Goal: Transaction & Acquisition: Purchase product/service

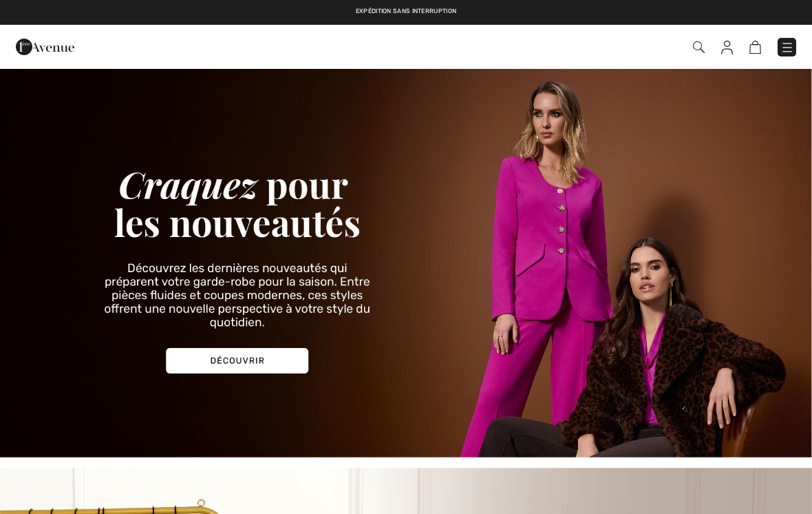
checkbox input "true"
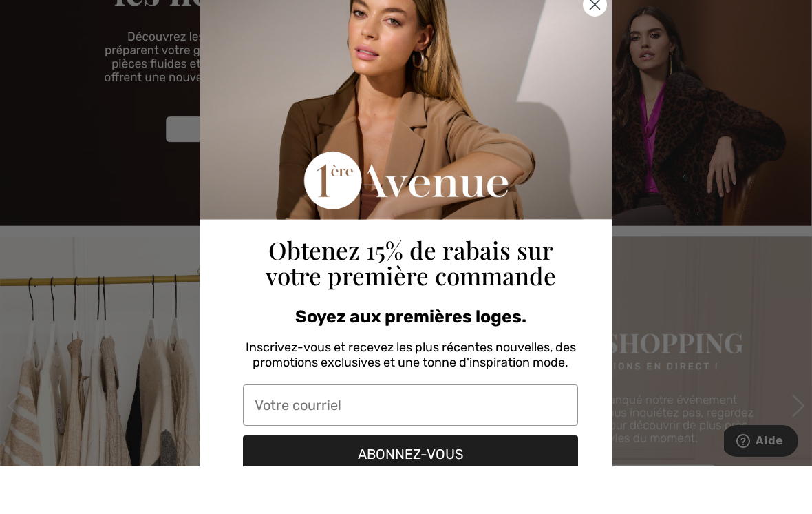
click at [593, 48] on icon "Close dialog" at bounding box center [596, 53] width 10 height 10
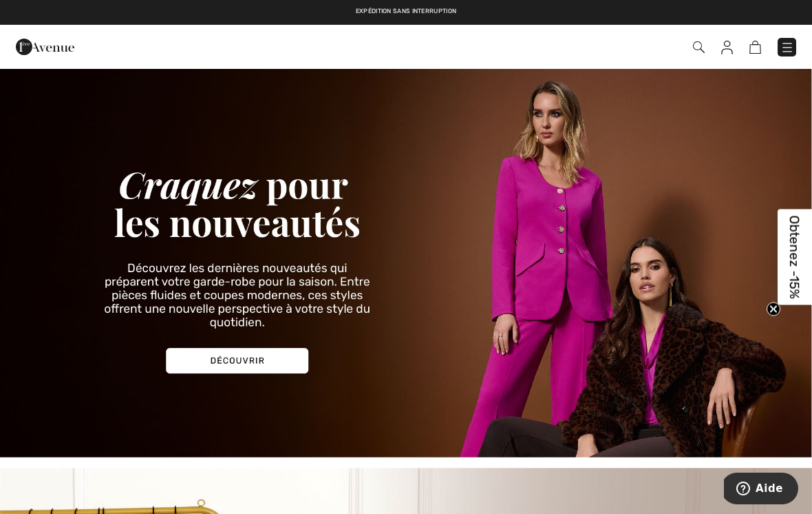
click at [758, 45] on img at bounding box center [756, 47] width 12 height 13
checkbox input "true"
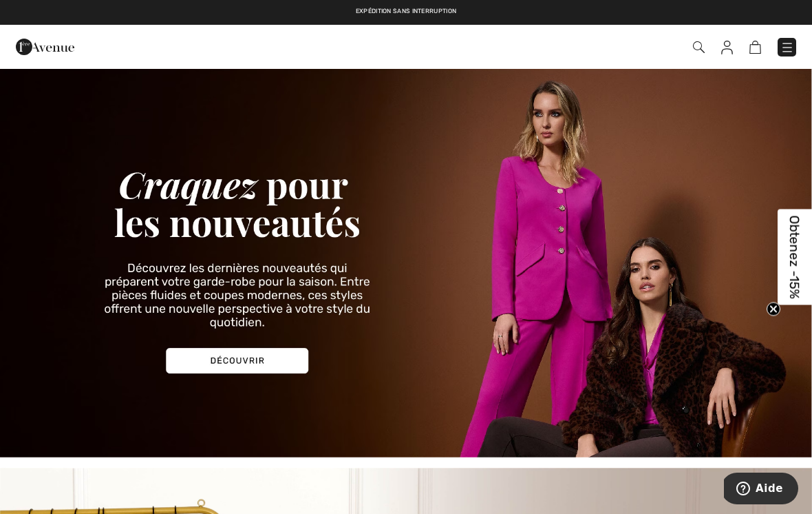
click at [781, 48] on img at bounding box center [788, 48] width 14 height 14
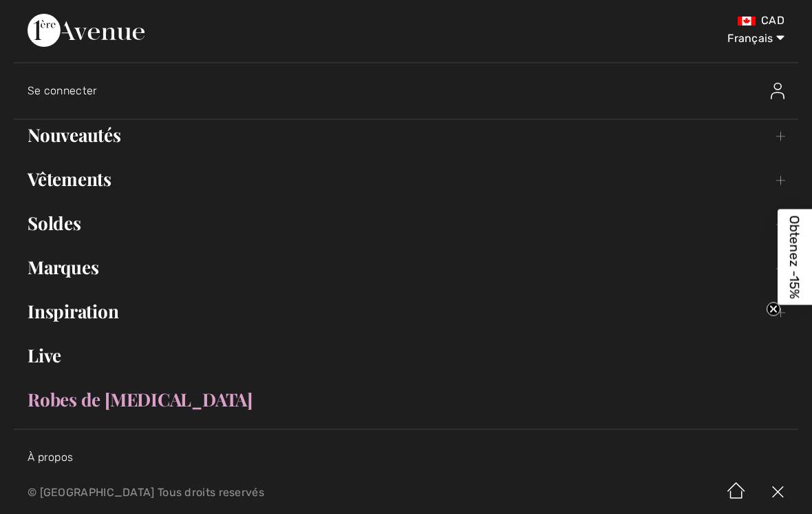
click at [58, 222] on link "Soldes Toggle submenu" at bounding box center [406, 223] width 785 height 30
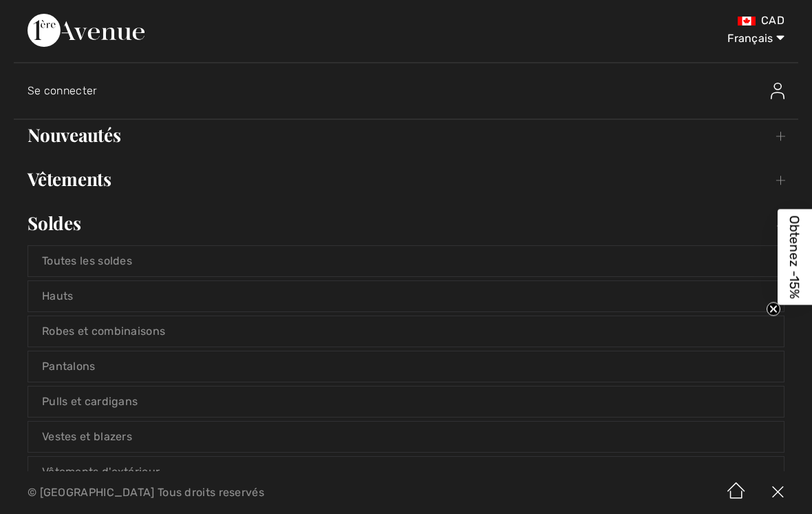
click at [67, 294] on link "Hauts" at bounding box center [406, 296] width 756 height 30
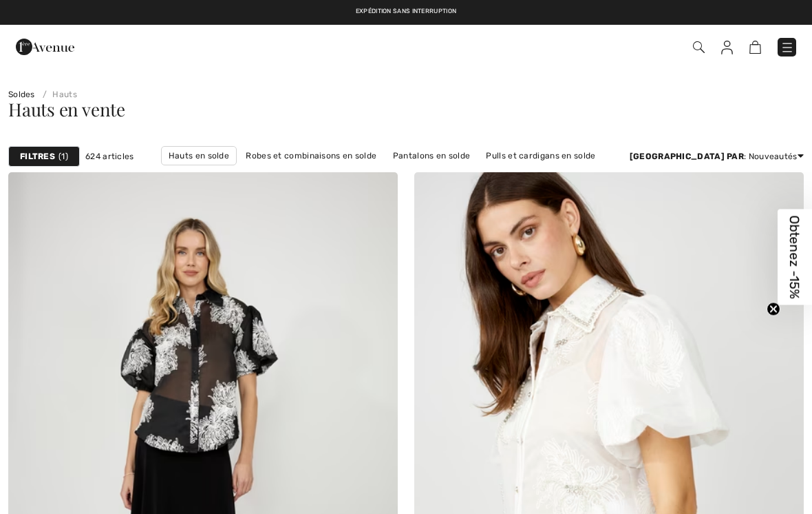
checkbox input "true"
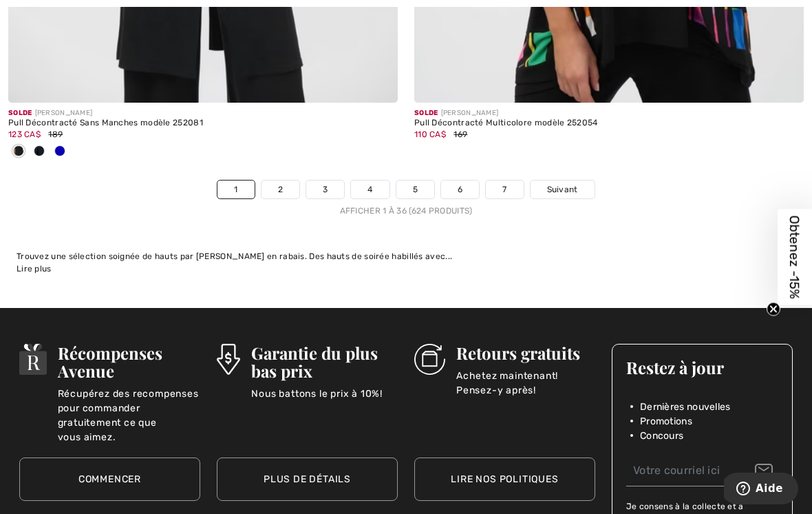
scroll to position [12055, 0]
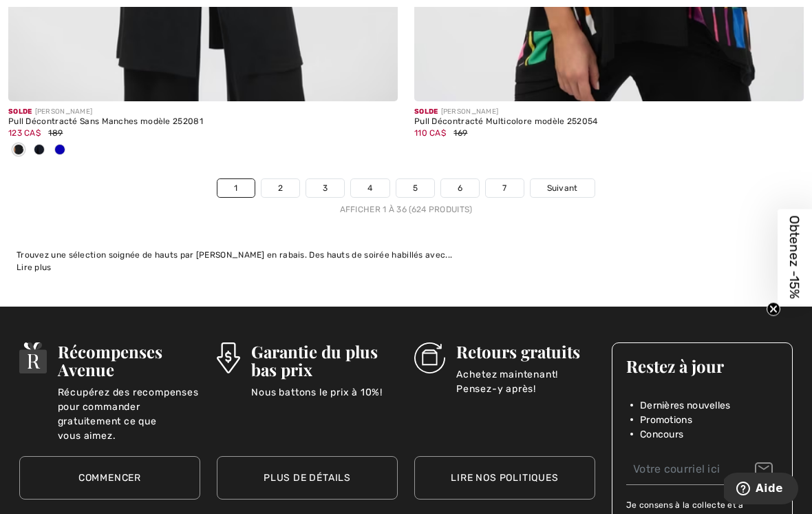
click at [505, 179] on link "7" at bounding box center [504, 188] width 37 height 18
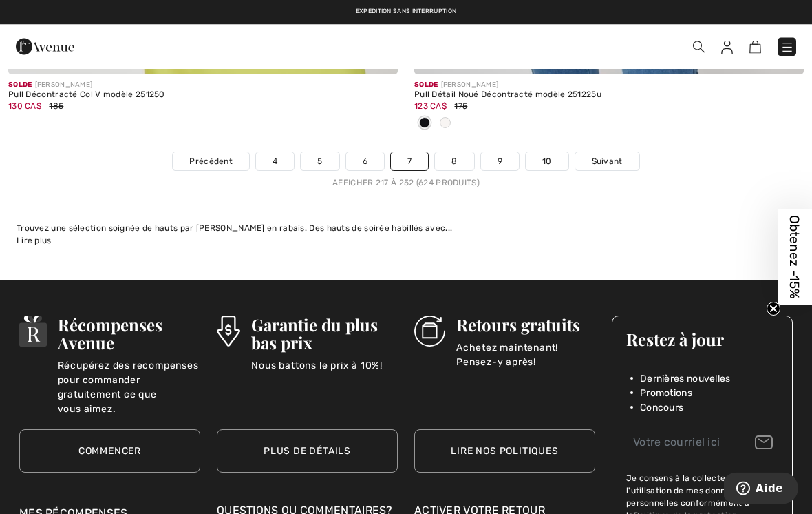
scroll to position [11968, 0]
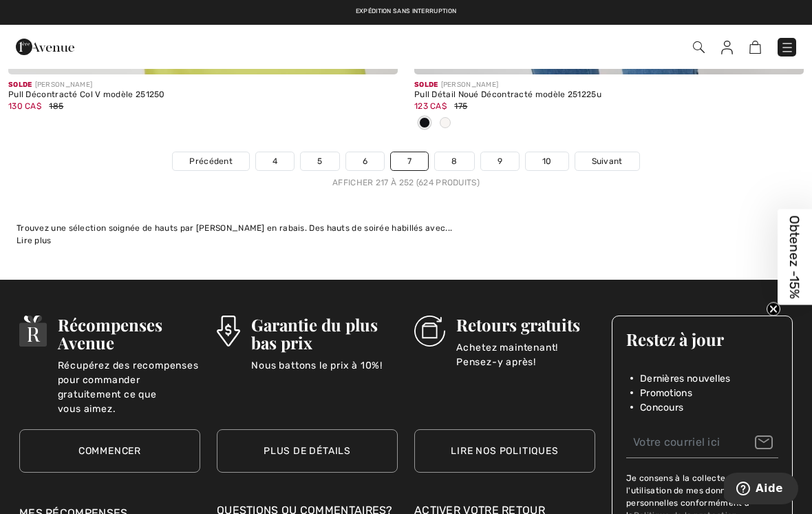
click at [445, 152] on link "8" at bounding box center [454, 161] width 39 height 18
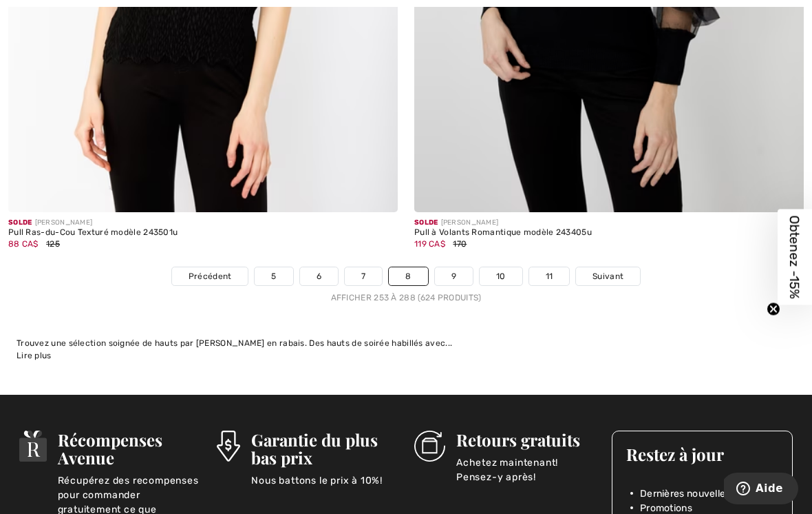
scroll to position [11798, 0]
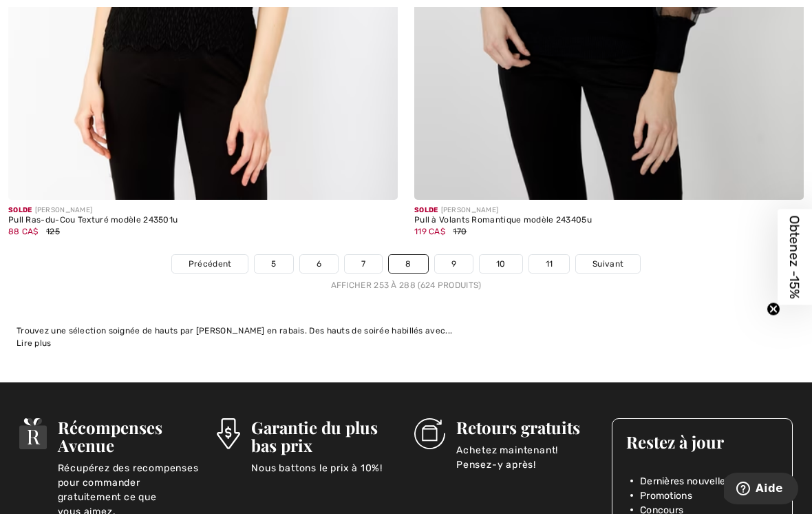
click at [454, 255] on link "9" at bounding box center [454, 264] width 38 height 18
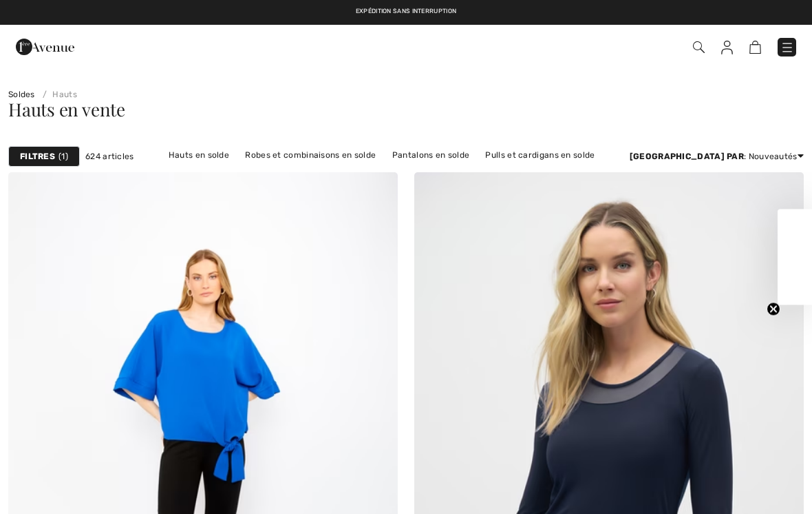
checkbox input "true"
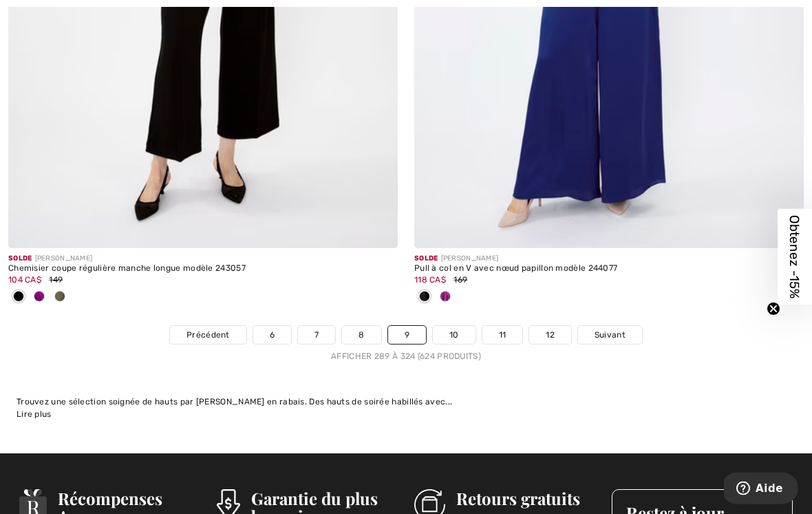
scroll to position [11886, 0]
click at [455, 332] on link "10" at bounding box center [454, 335] width 43 height 18
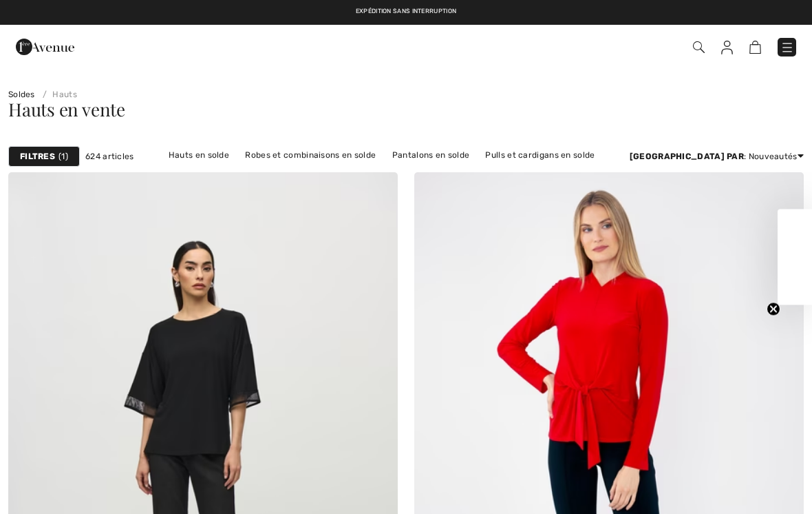
checkbox input "true"
click at [47, 158] on strong "Filtres" at bounding box center [37, 156] width 35 height 12
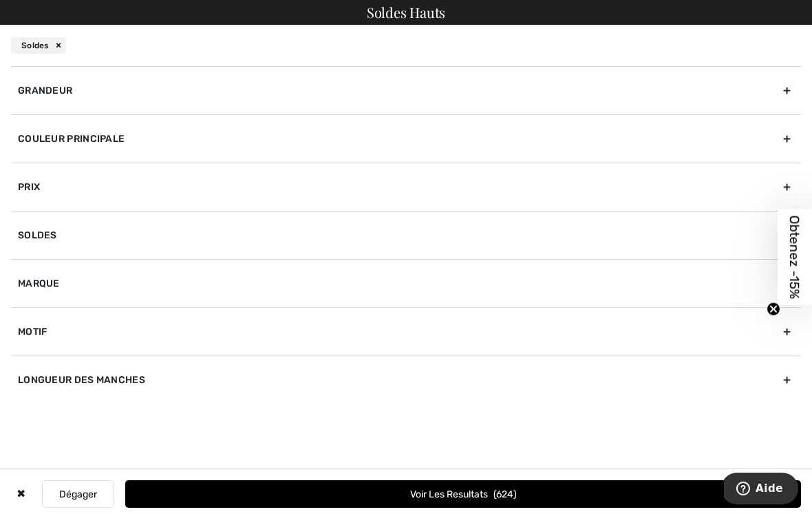
click at [44, 327] on div "Motif" at bounding box center [406, 331] width 790 height 48
click at [50, 359] on label "Uni" at bounding box center [410, 361] width 784 height 12
click at [28, 359] on input"] "Uni" at bounding box center [23, 362] width 10 height 10
checkbox input"] "true"
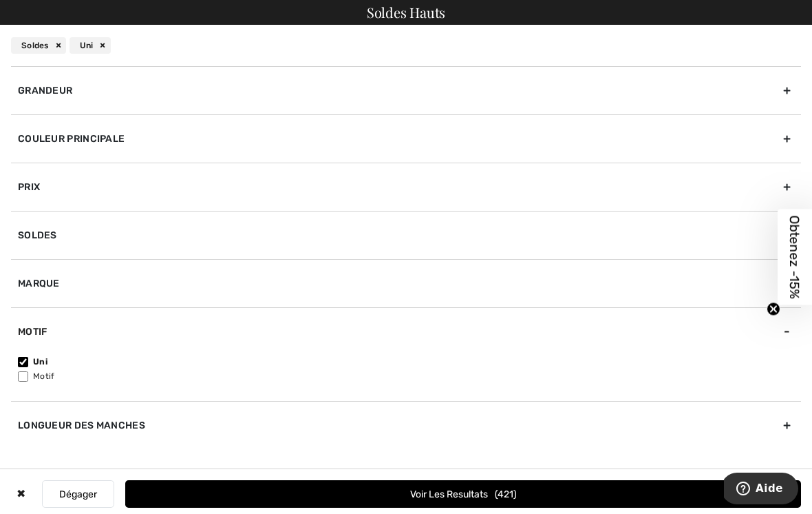
click at [50, 285] on div "Marque" at bounding box center [406, 283] width 790 height 48
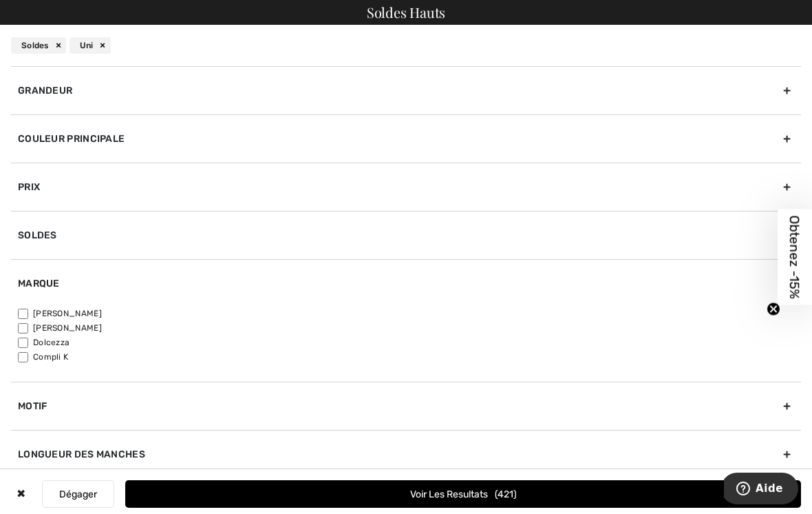
click at [33, 310] on label "[PERSON_NAME]" at bounding box center [410, 313] width 784 height 12
click at [28, 310] on input"] "[PERSON_NAME]" at bounding box center [23, 313] width 10 height 10
checkbox input"] "true"
click at [514, 494] on span "322" at bounding box center [505, 494] width 23 height 12
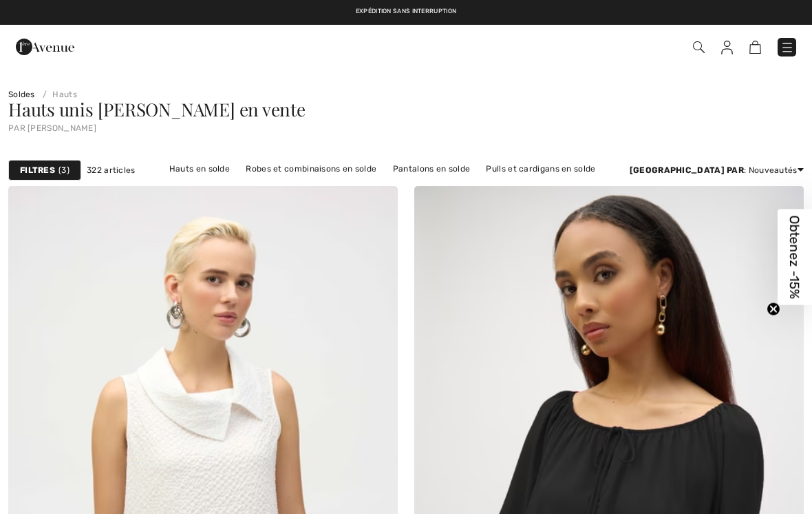
checkbox input "true"
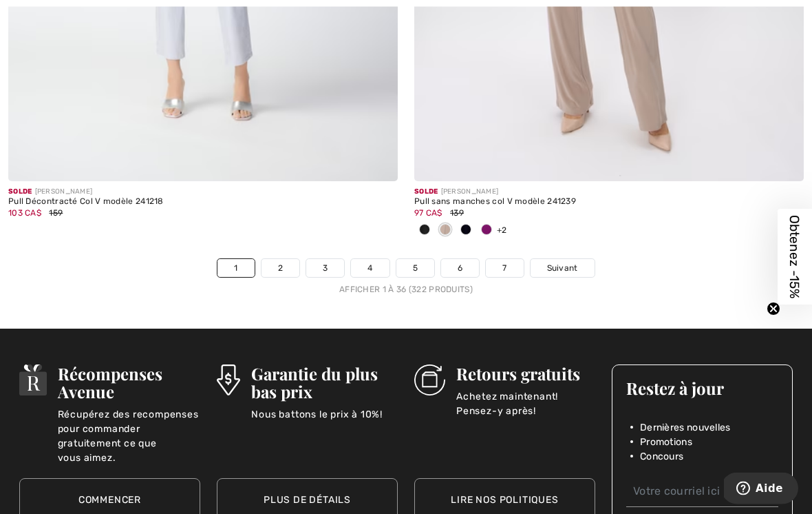
scroll to position [12103, 0]
click at [279, 260] on link "2" at bounding box center [281, 268] width 38 height 18
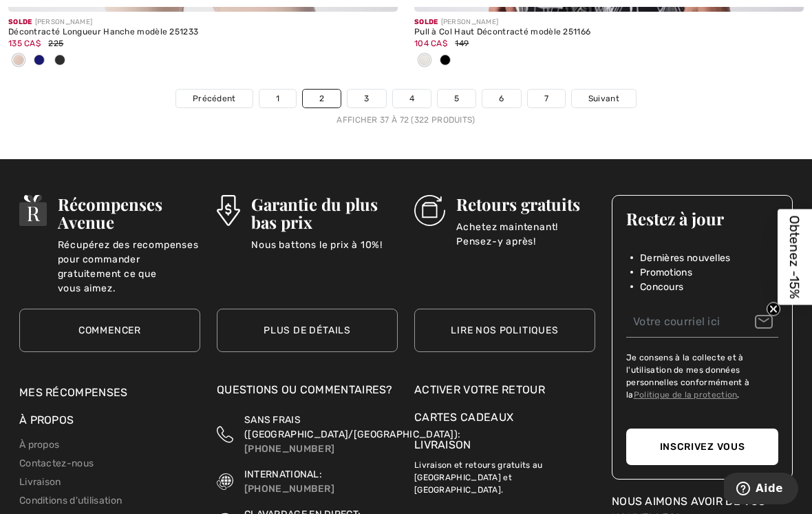
scroll to position [12273, 0]
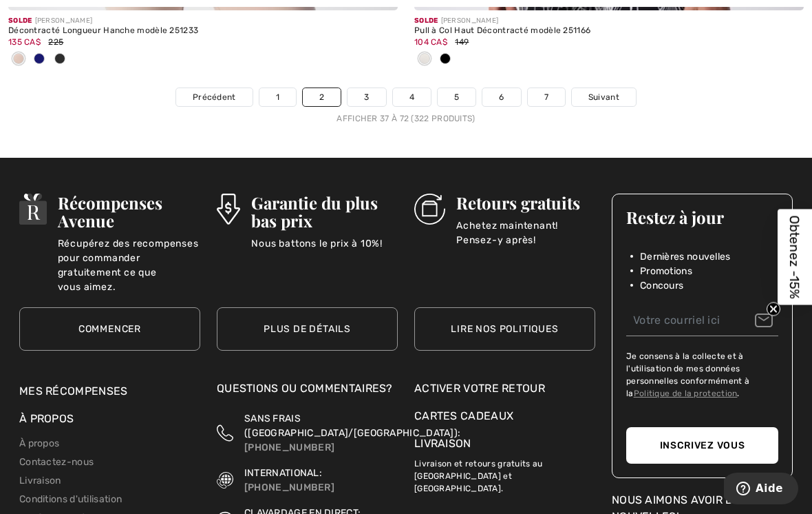
click at [365, 88] on link "3" at bounding box center [367, 97] width 38 height 18
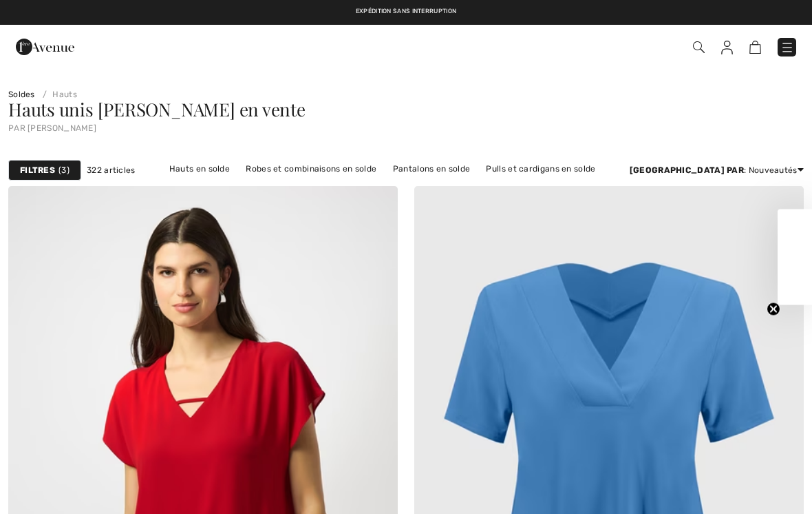
checkbox input "true"
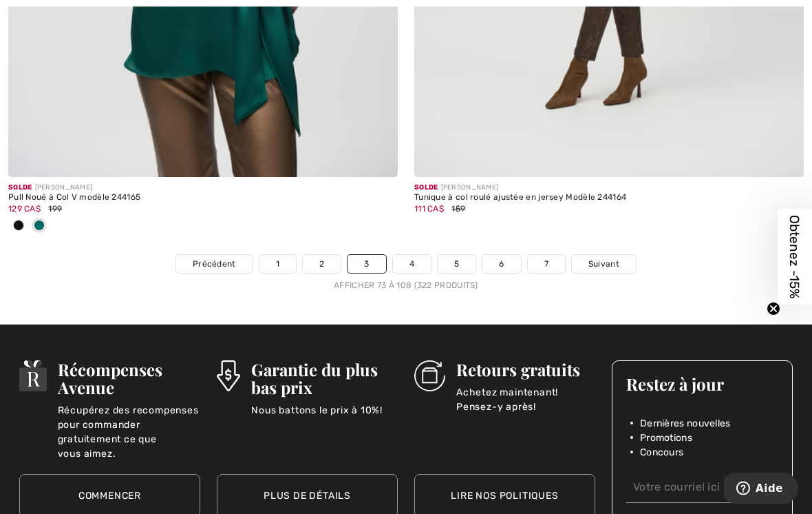
scroll to position [12088, 0]
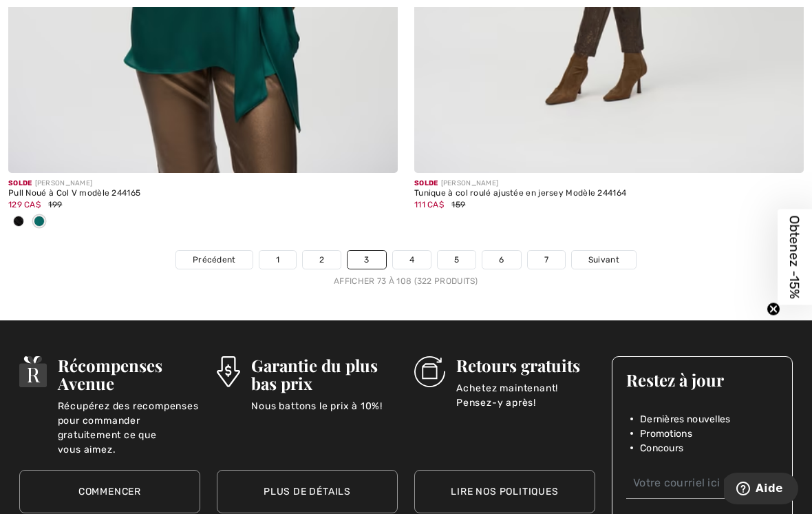
click at [411, 251] on link "4" at bounding box center [412, 260] width 38 height 18
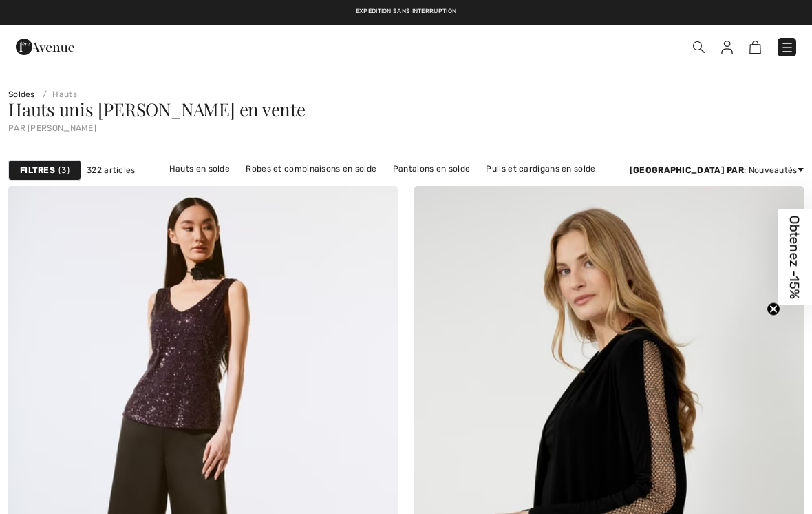
checkbox input "true"
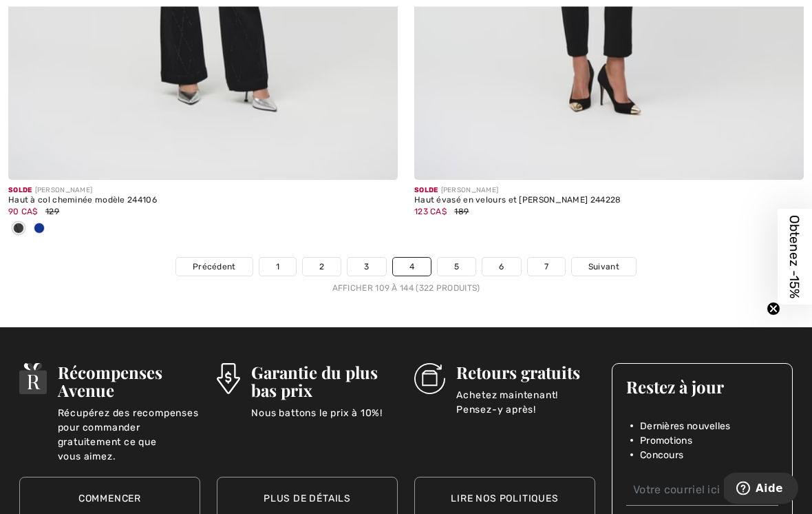
scroll to position [12081, 0]
click at [457, 258] on link "5" at bounding box center [457, 267] width 38 height 18
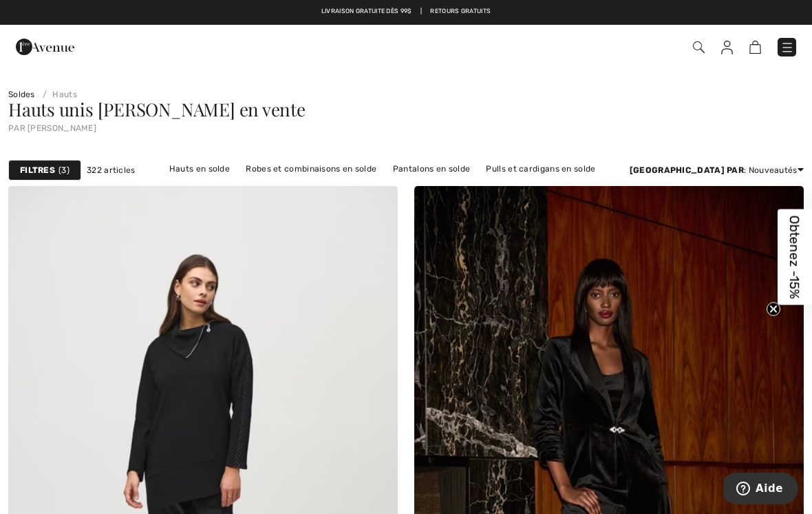
click at [43, 168] on strong "Filtres" at bounding box center [37, 170] width 35 height 12
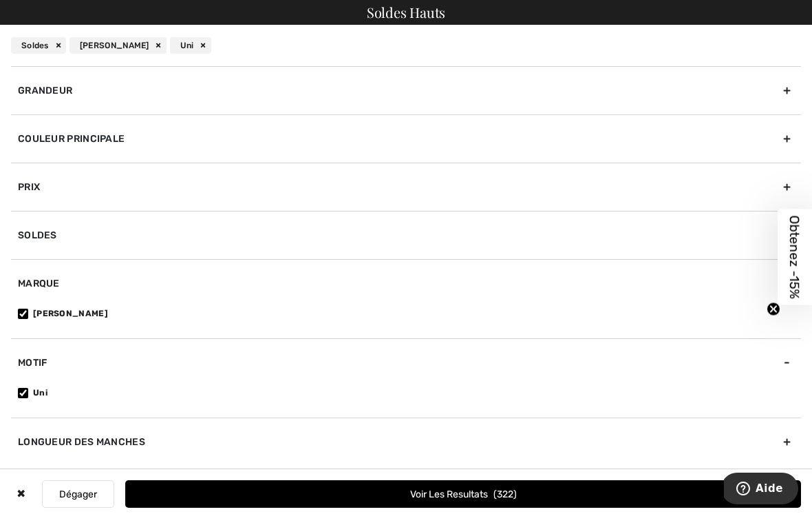
click at [95, 135] on div "Couleur Principale" at bounding box center [406, 138] width 790 height 48
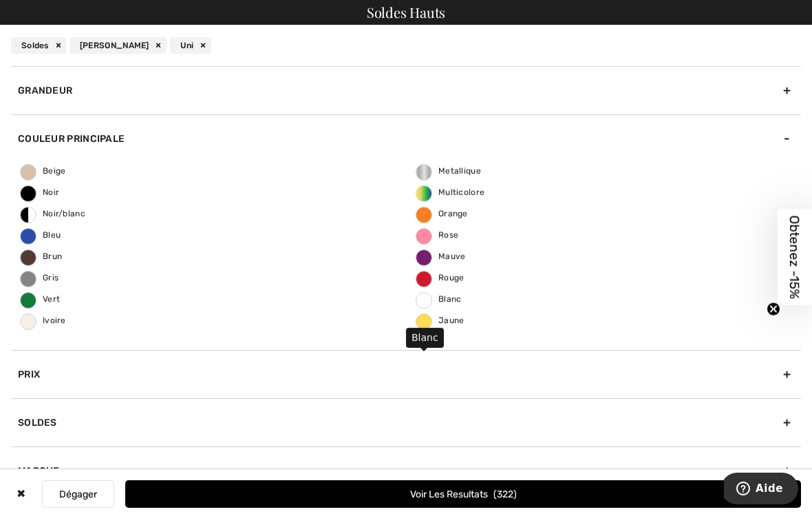
click at [454, 298] on span "Blanc" at bounding box center [439, 299] width 45 height 10
click at [0, 0] on input "Blanc" at bounding box center [0, 0] width 0 height 0
click at [460, 494] on button "Voir les resultats 8" at bounding box center [463, 494] width 676 height 28
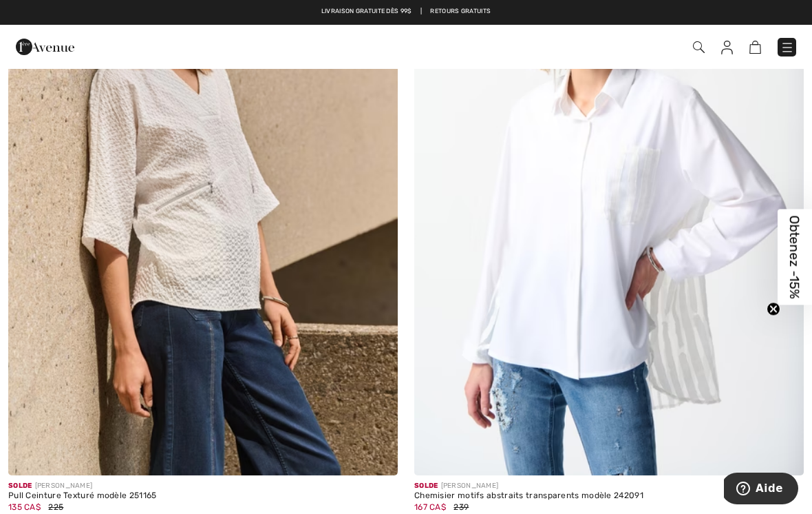
scroll to position [954, 0]
